Goal: Task Accomplishment & Management: Manage account settings

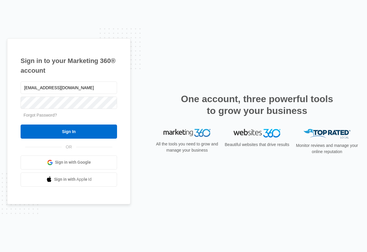
type input "[EMAIL_ADDRESS][DOMAIN_NAME]"
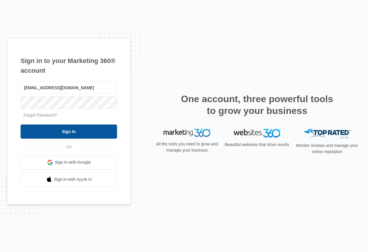
click at [90, 127] on input "Sign In" at bounding box center [69, 131] width 96 height 14
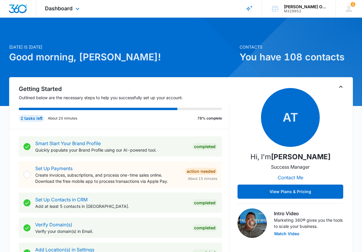
click at [48, 1] on div "Dashboard Apps Reputation Websites Forms CRM Email Social Content Ads Intellige…" at bounding box center [63, 8] width 54 height 17
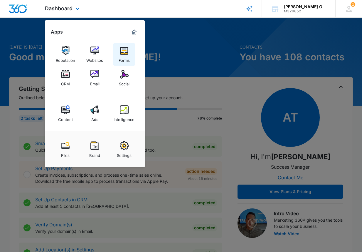
click at [123, 50] on img at bounding box center [124, 50] width 9 height 9
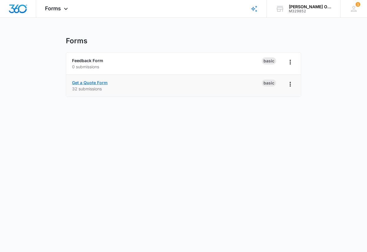
click at [96, 82] on link "Get a Quote Form" at bounding box center [90, 82] width 36 height 5
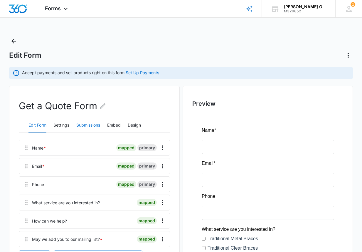
click at [91, 125] on button "Submissions" at bounding box center [88, 125] width 24 height 14
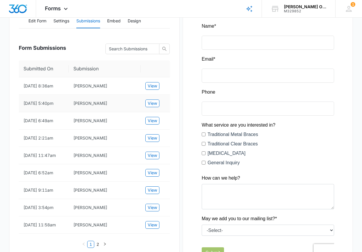
scroll to position [118, 0]
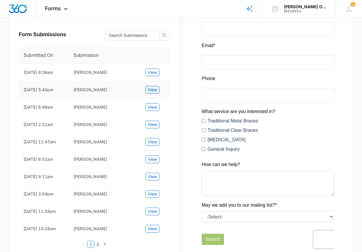
click at [152, 91] on span "View" at bounding box center [152, 89] width 9 height 6
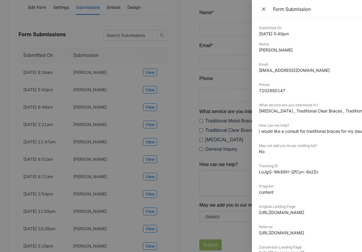
scroll to position [0, 0]
drag, startPoint x: 286, startPoint y: 89, endPoint x: 258, endPoint y: 93, distance: 27.9
click at [258, 93] on div "Submitted On [DATE] 5:40pm Name [PERSON_NAME] Email [EMAIL_ADDRESS][DOMAIN_NAME…" at bounding box center [307, 135] width 110 height 233
click at [284, 90] on dd "7202980147" at bounding box center [307, 91] width 96 height 6
drag, startPoint x: 287, startPoint y: 90, endPoint x: 253, endPoint y: 91, distance: 33.8
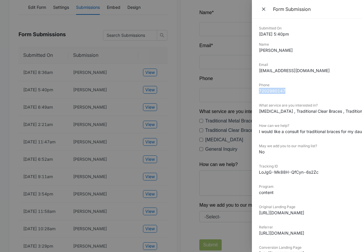
click at [253, 91] on div "Submitted On [DATE] 5:40pm Name [PERSON_NAME] Email [EMAIL_ADDRESS][DOMAIN_NAME…" at bounding box center [307, 135] width 110 height 233
copy dd "7202980147"
drag, startPoint x: 306, startPoint y: 70, endPoint x: 258, endPoint y: 71, distance: 48.2
click at [258, 71] on div "Submitted On [DATE] 5:40pm Name [PERSON_NAME] Email [EMAIL_ADDRESS][DOMAIN_NAME…" at bounding box center [307, 135] width 110 height 233
copy dd "[EMAIL_ADDRESS][DOMAIN_NAME]"
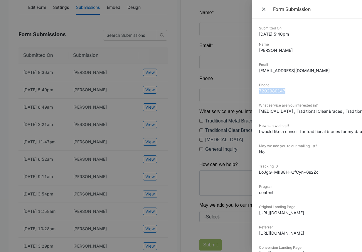
drag, startPoint x: 286, startPoint y: 90, endPoint x: 255, endPoint y: 89, distance: 31.5
click at [255, 89] on div "Submitted On [DATE] 5:40pm Name [PERSON_NAME] Email [EMAIL_ADDRESS][DOMAIN_NAME…" at bounding box center [307, 135] width 110 height 233
copy dd "7202980147"
drag, startPoint x: 309, startPoint y: 70, endPoint x: 258, endPoint y: 73, distance: 51.2
click at [258, 73] on div "Submitted On [DATE] 5:40pm Name [PERSON_NAME] Email [EMAIL_ADDRESS][DOMAIN_NAME…" at bounding box center [307, 135] width 110 height 233
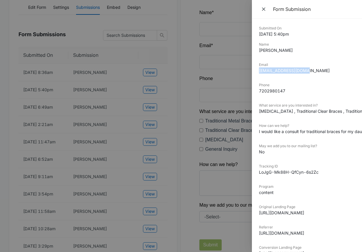
copy dd "[EMAIL_ADDRESS][DOMAIN_NAME]"
drag, startPoint x: 288, startPoint y: 48, endPoint x: 253, endPoint y: 54, distance: 34.9
click at [253, 54] on div "Submitted On [DATE] 5:40pm Name [PERSON_NAME] Email [EMAIL_ADDRESS][DOMAIN_NAME…" at bounding box center [307, 135] width 110 height 233
copy dd "[PERSON_NAME]"
click at [266, 8] on icon "Close" at bounding box center [264, 9] width 6 height 6
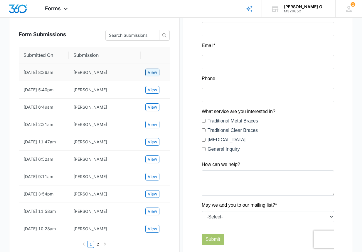
click at [156, 71] on span "View" at bounding box center [152, 72] width 9 height 6
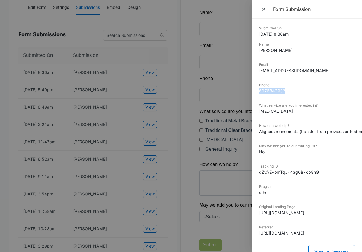
drag, startPoint x: 287, startPoint y: 89, endPoint x: 258, endPoint y: 96, distance: 30.6
click at [258, 96] on div "Submitted On [DATE] 8:36am Name [PERSON_NAME] Email [EMAIL_ADDRESS][DOMAIN_NAME…" at bounding box center [307, 135] width 110 height 233
copy dd "6076843932"
